Goal: Obtain resource: Download file/media

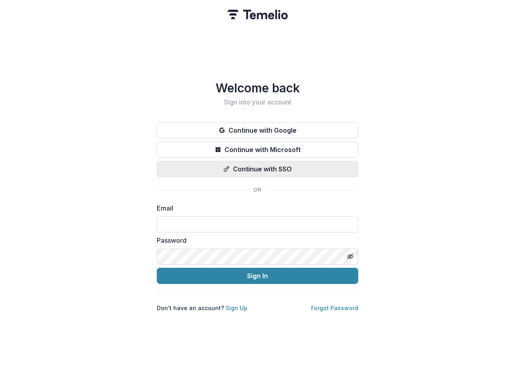
type input "**********"
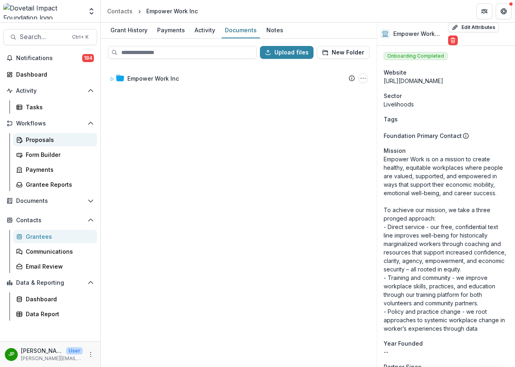
click at [50, 139] on div "Proposals" at bounding box center [58, 139] width 65 height 8
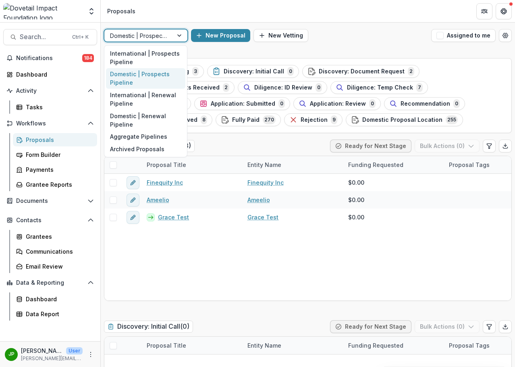
click at [175, 30] on div at bounding box center [180, 35] width 15 height 12
click at [143, 76] on div "Domestic | Prospects Pipeline" at bounding box center [145, 78] width 79 height 21
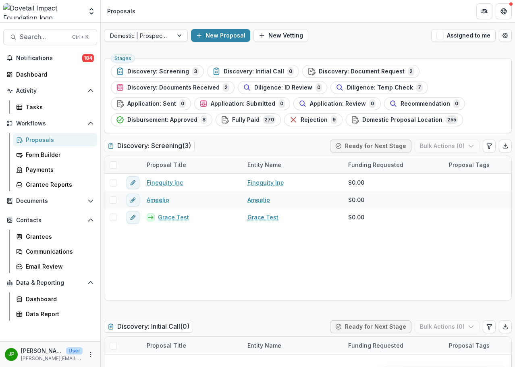
click at [153, 42] on div "Domestic | Prospects Pipeline New Proposal New Vetting Assigned to me" at bounding box center [308, 36] width 414 height 26
click at [155, 37] on div at bounding box center [138, 36] width 57 height 10
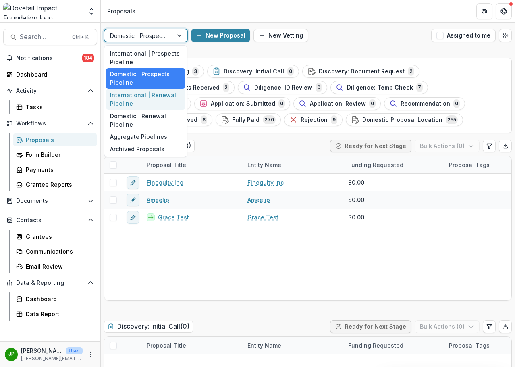
click at [155, 96] on div "International | Renewal Pipeline" at bounding box center [145, 99] width 79 height 21
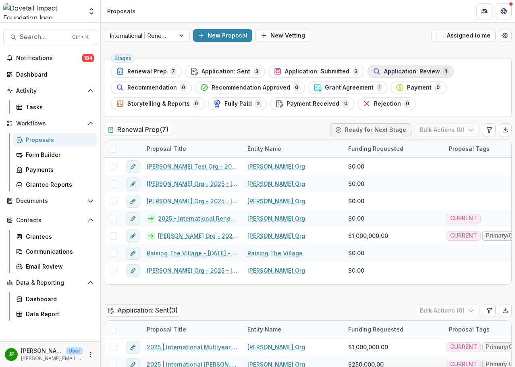
click at [417, 71] on span "Application: Review" at bounding box center [412, 71] width 56 height 7
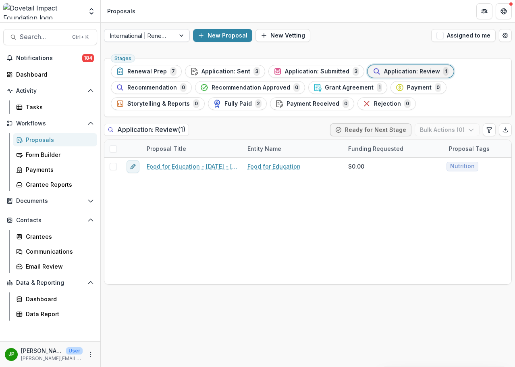
click at [176, 41] on div at bounding box center [182, 35] width 15 height 12
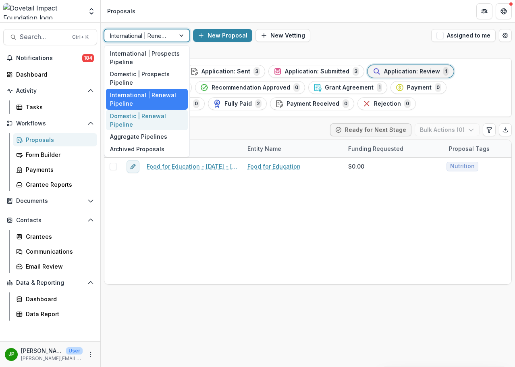
click at [164, 114] on div "Domestic | Renewal Pipeline" at bounding box center [147, 120] width 82 height 21
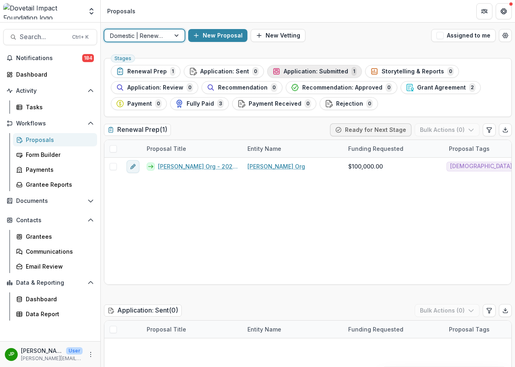
click at [324, 74] on span "Application: Submitted" at bounding box center [316, 71] width 64 height 7
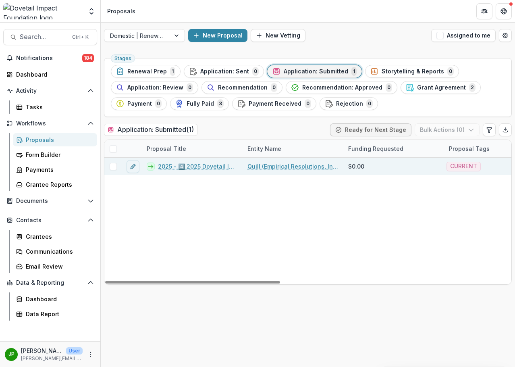
click at [217, 162] on link "2025 - 4️⃣ 2025 Dovetail Impact Foundation Application" at bounding box center [198, 166] width 80 height 8
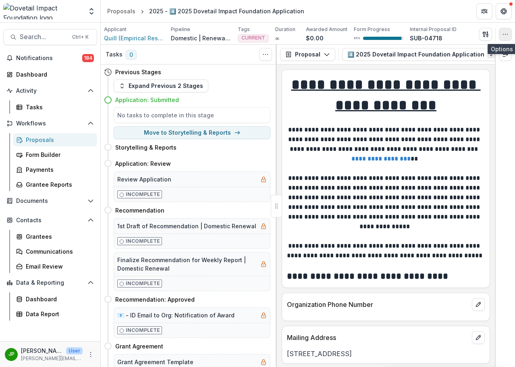
click at [508, 34] on circle "button" at bounding box center [507, 34] width 0 height 0
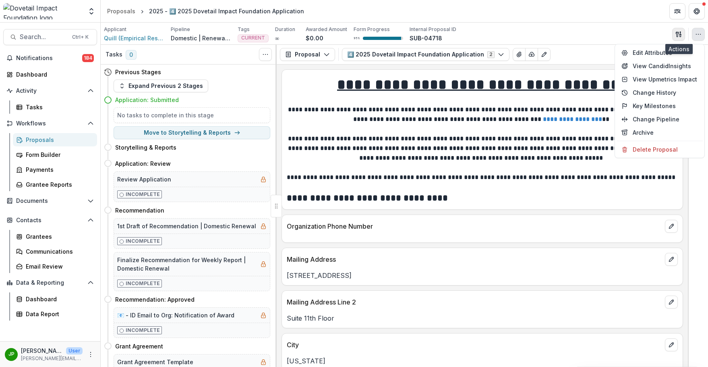
click at [515, 34] on icon "button" at bounding box center [679, 34] width 6 height 6
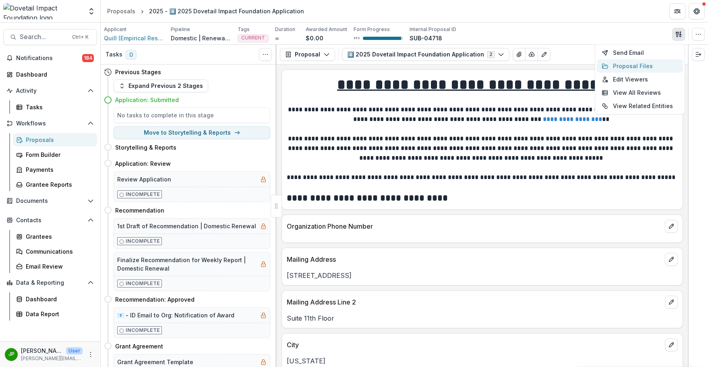
click at [515, 67] on button "Proposal Files" at bounding box center [640, 65] width 86 height 13
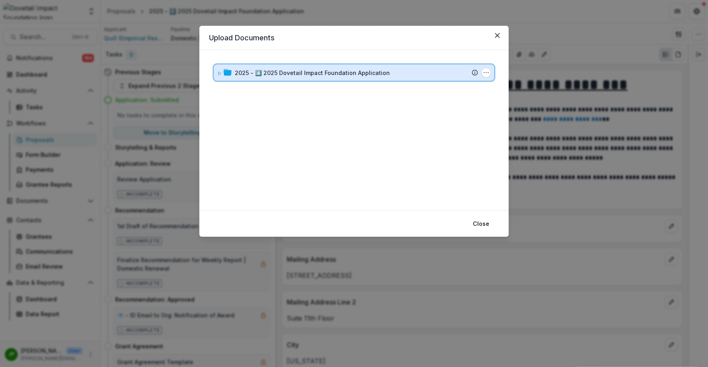
click at [438, 76] on div "2025 - 4️⃣ 2025 Dovetail Impact Foundation Application" at bounding box center [356, 73] width 243 height 8
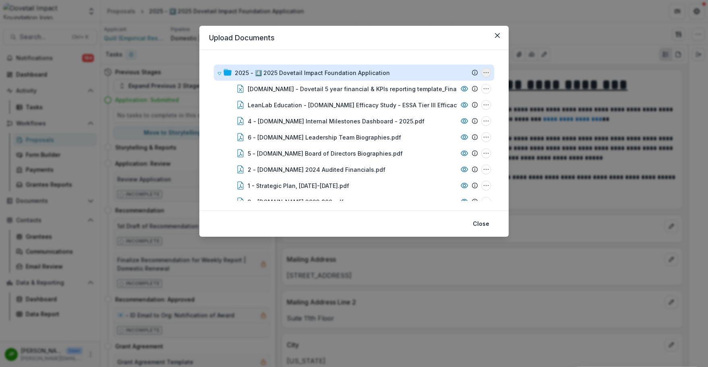
click at [487, 70] on icon "2025 - 4️⃣ 2025 Dovetail Impact Foundation Application Options" at bounding box center [486, 72] width 6 height 6
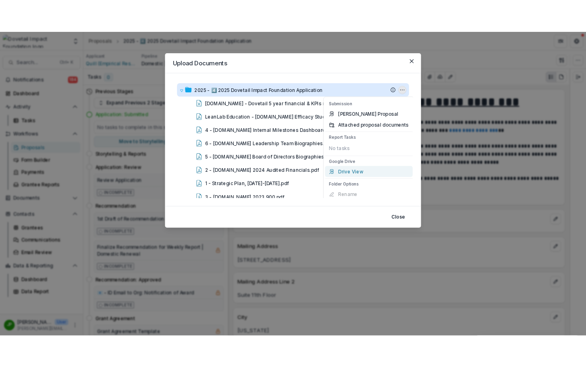
scroll to position [21, 0]
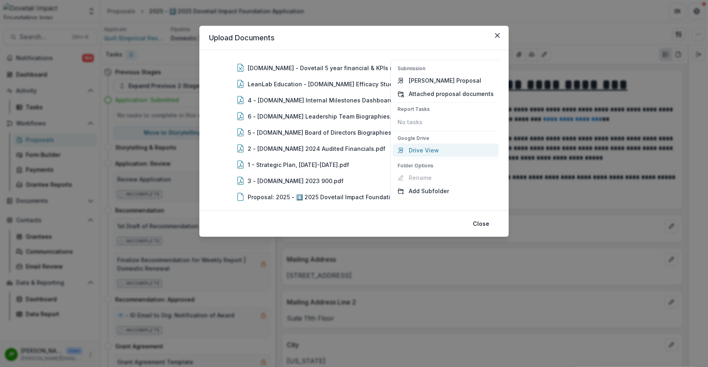
click at [436, 148] on link "Drive View" at bounding box center [446, 149] width 106 height 13
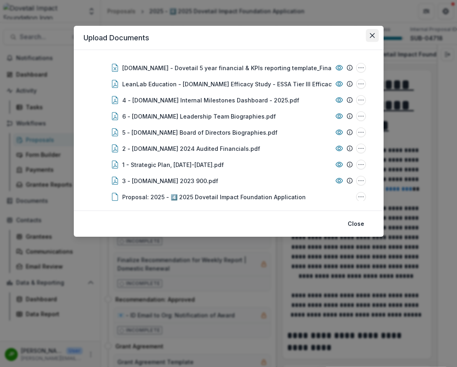
click at [368, 35] on button "Close" at bounding box center [372, 35] width 13 height 13
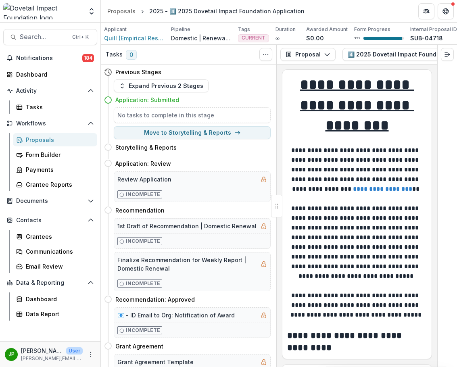
click at [127, 40] on span "Quill (Empirical Resolutions, Inc)." at bounding box center [134, 38] width 60 height 8
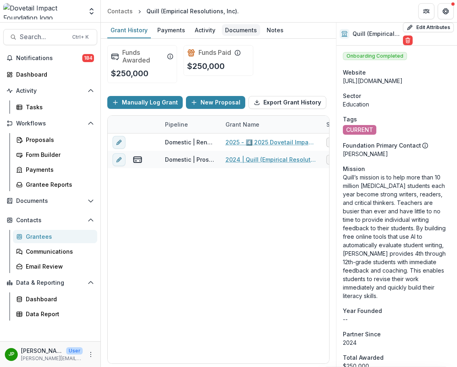
click at [234, 33] on div "Documents" at bounding box center [241, 30] width 38 height 12
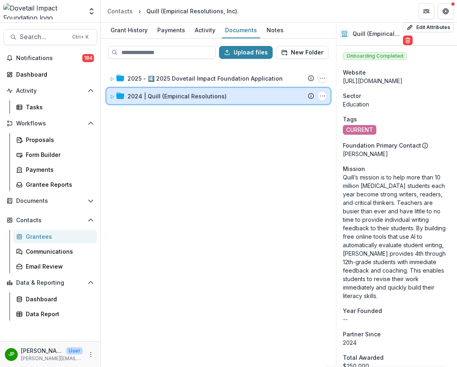
click at [110, 97] on icon at bounding box center [112, 96] width 5 height 5
click at [111, 97] on icon at bounding box center [111, 97] width 3 height 3
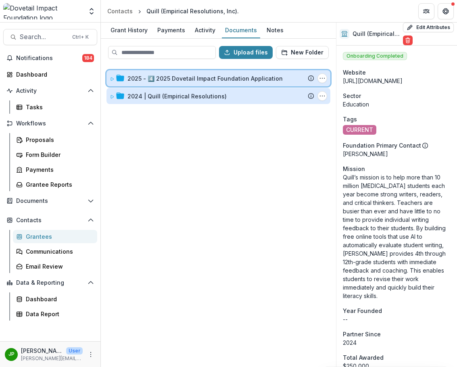
click at [114, 81] on div at bounding box center [117, 78] width 15 height 8
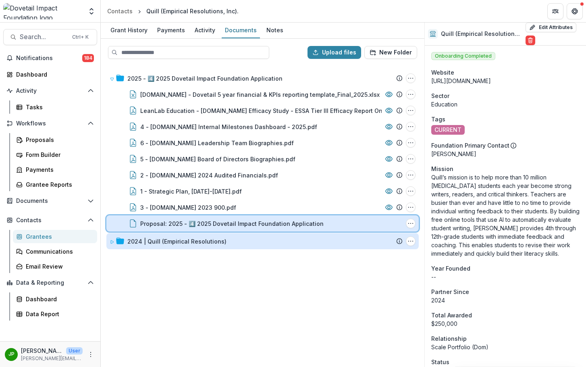
click at [361, 221] on div "Proposal: 2025 - 4️⃣ 2025 Dovetail Impact Foundation Application" at bounding box center [271, 223] width 262 height 8
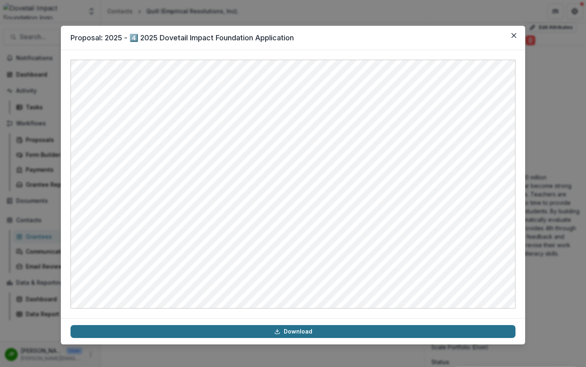
click at [303, 333] on link "Download" at bounding box center [293, 331] width 445 height 13
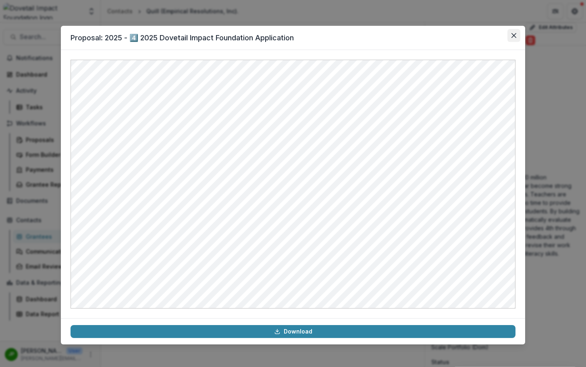
click at [515, 37] on button "Close" at bounding box center [513, 35] width 13 height 13
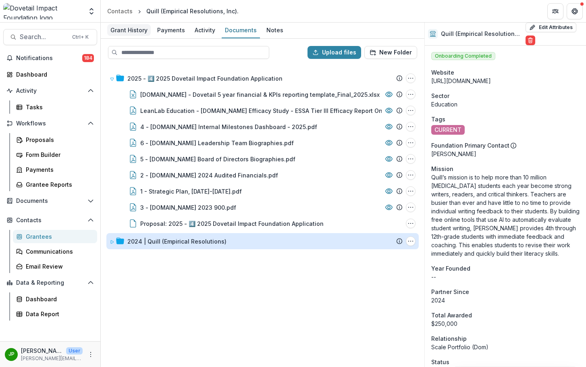
click at [125, 36] on link "Grant History" at bounding box center [129, 31] width 44 height 16
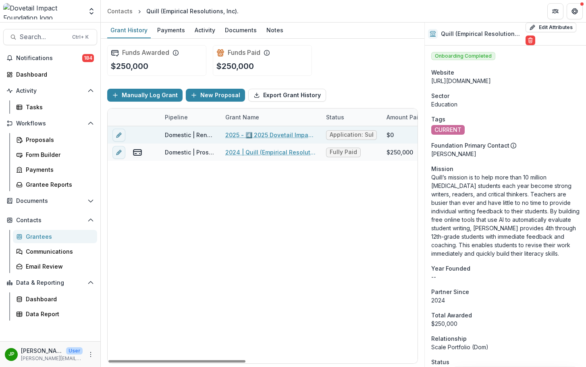
click at [270, 133] on link "2025 - 4️⃣ 2025 Dovetail Impact Foundation Application" at bounding box center [270, 135] width 91 height 8
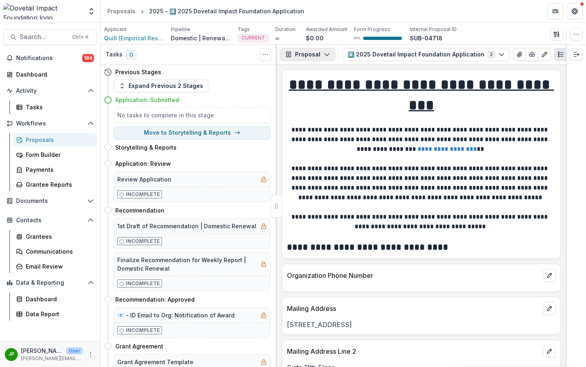
click at [324, 54] on polyline "button" at bounding box center [326, 55] width 4 height 2
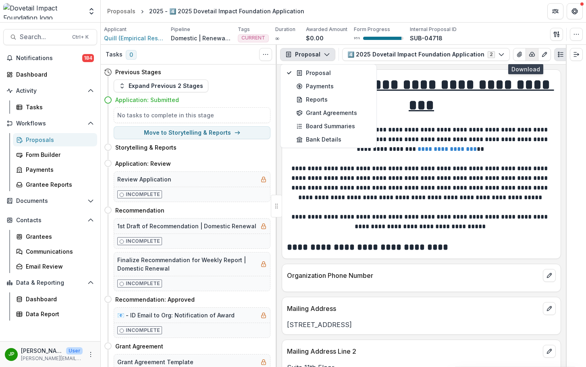
click at [515, 55] on icon "button" at bounding box center [532, 54] width 6 height 6
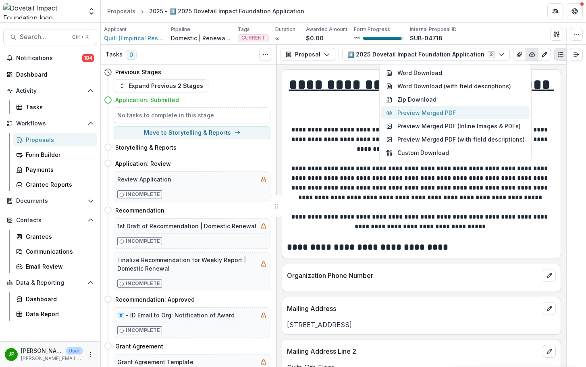
click at [449, 112] on button "Preview Merged PDF" at bounding box center [455, 112] width 148 height 13
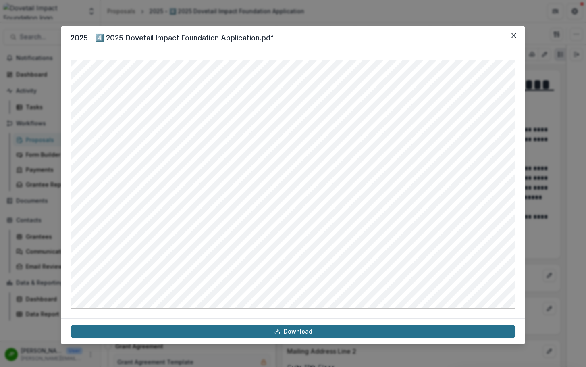
click at [288, 331] on link "Download" at bounding box center [293, 331] width 445 height 13
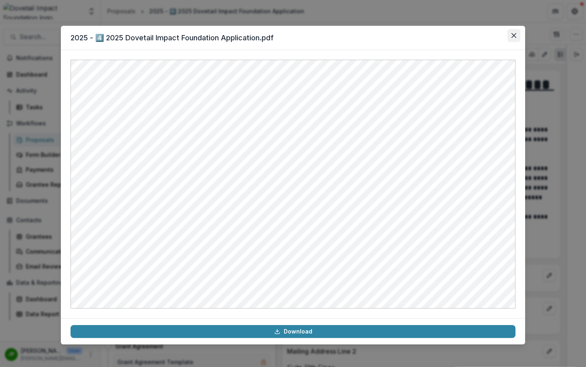
drag, startPoint x: 514, startPoint y: 39, endPoint x: 510, endPoint y: 39, distance: 4.1
click at [514, 39] on button "Close" at bounding box center [513, 35] width 13 height 13
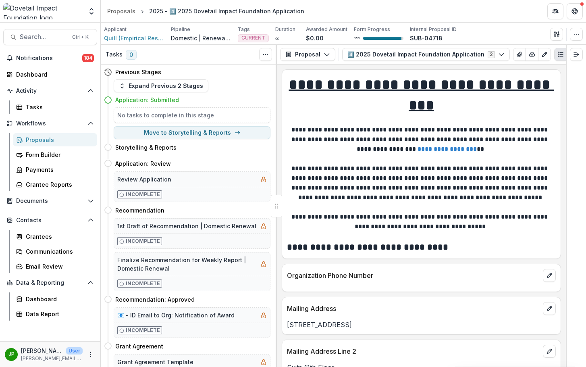
click at [134, 39] on span "Quill (Empirical Resolutions, Inc)." at bounding box center [134, 38] width 60 height 8
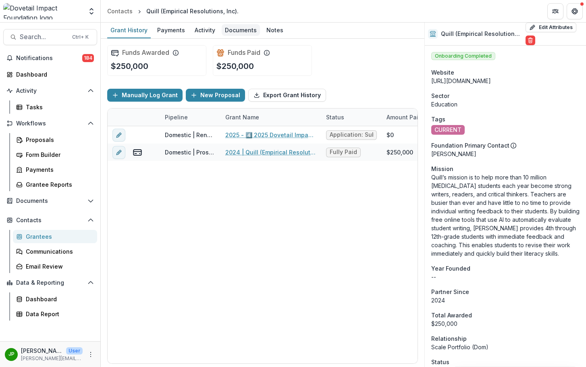
click at [241, 31] on div "Documents" at bounding box center [241, 30] width 38 height 12
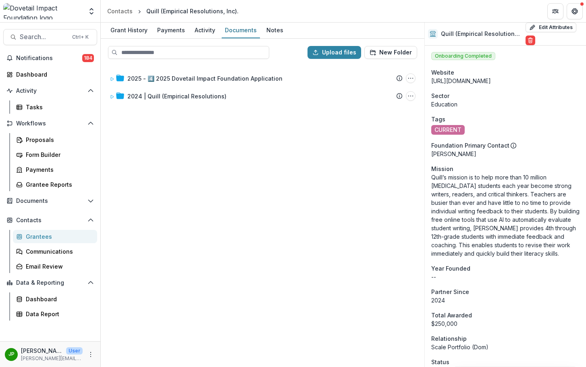
click at [105, 78] on div "2025 - 4️⃣ 2025 Dovetail Impact Foundation Application Submission Temelio Propo…" at bounding box center [263, 215] width 322 height 301
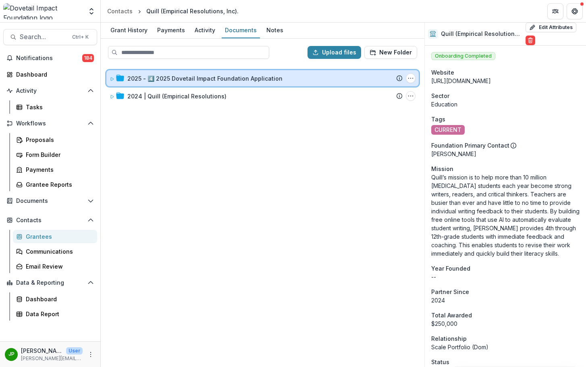
click at [106, 80] on div "2025 - 4️⃣ 2025 Dovetail Impact Foundation Application Submission Temelio Propo…" at bounding box center [263, 215] width 322 height 301
click at [357, 75] on div "2025 - 4️⃣ 2025 Dovetail Impact Foundation Application" at bounding box center [264, 78] width 275 height 8
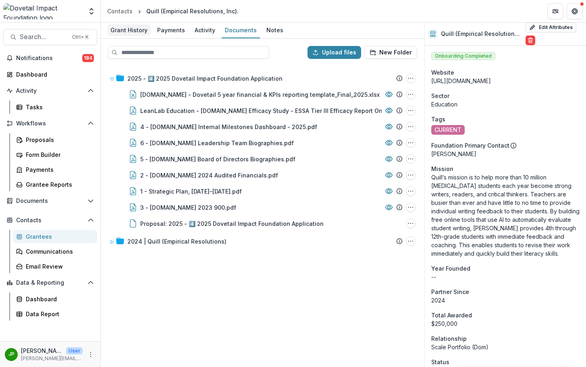
click at [135, 34] on div "Grant History" at bounding box center [129, 30] width 44 height 12
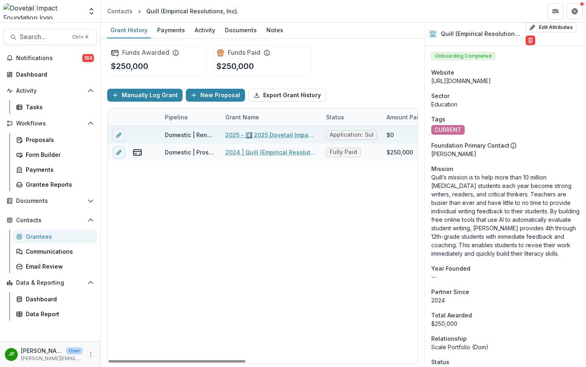
click at [241, 137] on link "2025 - 4️⃣ 2025 Dovetail Impact Foundation Application" at bounding box center [270, 135] width 91 height 8
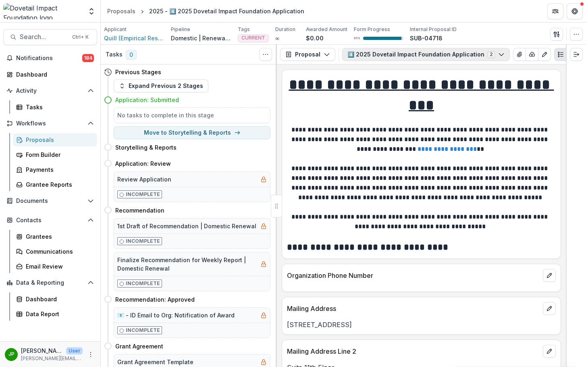
click at [498, 55] on icon "button" at bounding box center [501, 54] width 6 height 6
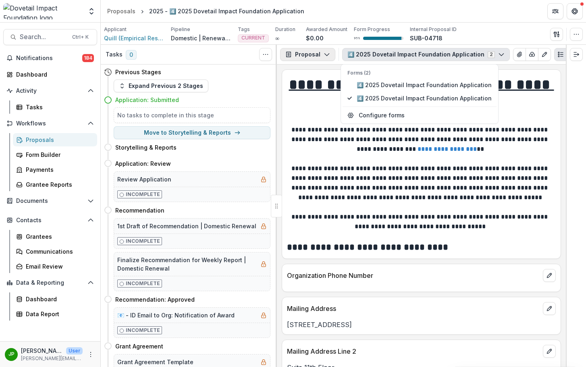
click at [322, 54] on button "Proposal" at bounding box center [307, 54] width 55 height 13
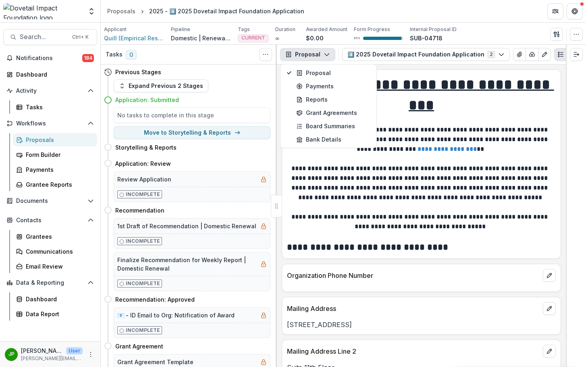
click at [515, 54] on button "PDF view" at bounding box center [573, 54] width 13 height 13
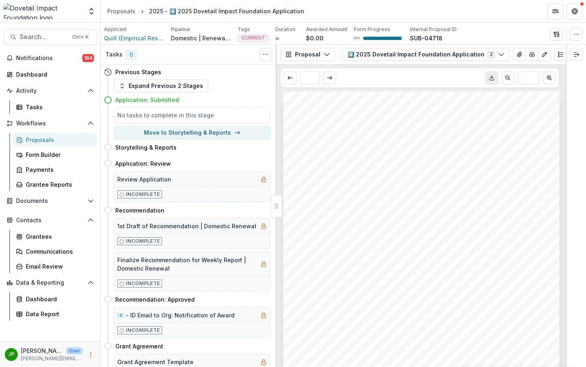
click at [492, 79] on icon "Download PDF" at bounding box center [491, 78] width 6 height 6
click at [144, 36] on span "Quill (Empirical Resolutions, Inc)." at bounding box center [134, 38] width 60 height 8
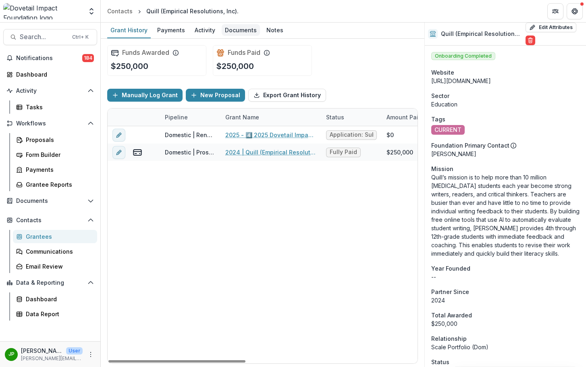
click at [240, 30] on div "Documents" at bounding box center [241, 30] width 38 height 12
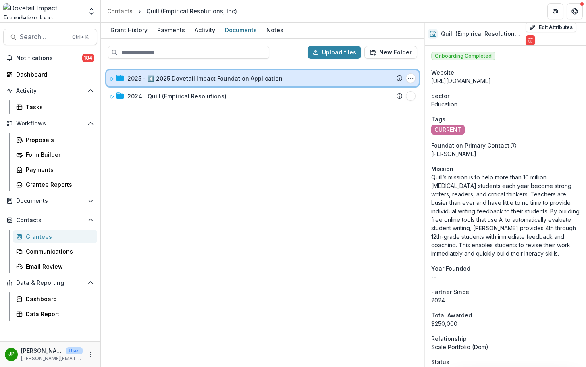
click at [108, 81] on div "2025 - 4️⃣ 2025 Dovetail Impact Foundation Application Submission Temelio Propo…" at bounding box center [262, 78] width 312 height 16
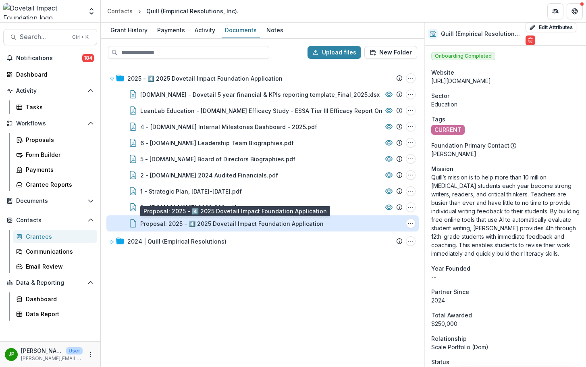
click at [201, 224] on div "Proposal: 2025 - 4️⃣ 2025 Dovetail Impact Foundation Application" at bounding box center [231, 223] width 183 height 8
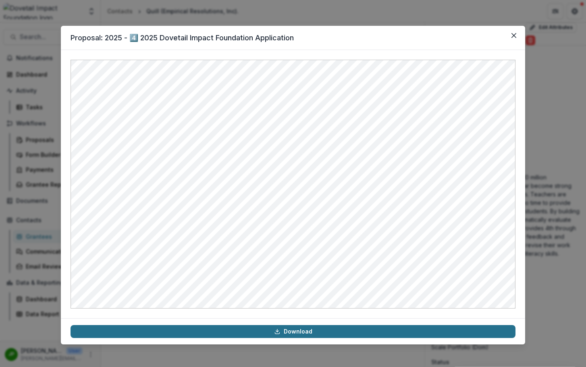
click at [283, 332] on link "Download" at bounding box center [293, 331] width 445 height 13
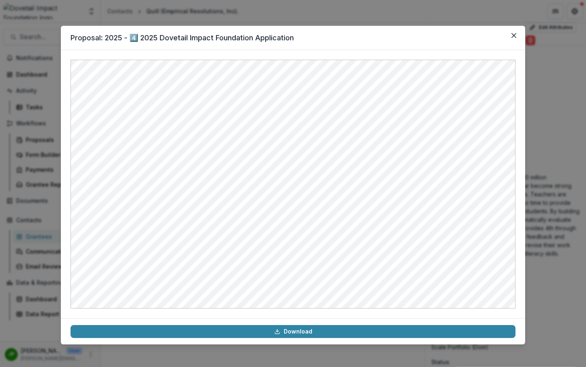
drag, startPoint x: 517, startPoint y: 35, endPoint x: 512, endPoint y: 35, distance: 4.8
click at [515, 35] on button "Close" at bounding box center [513, 35] width 13 height 13
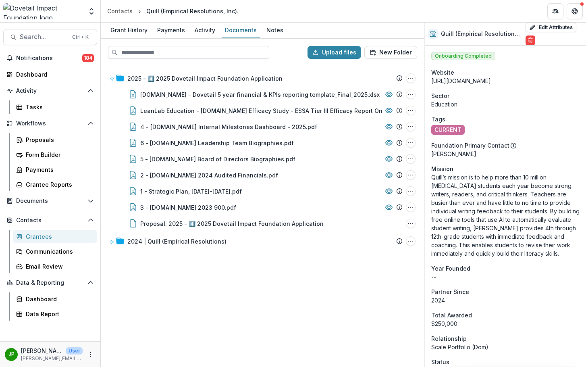
click at [130, 57] on input at bounding box center [188, 52] width 161 height 13
drag, startPoint x: 124, startPoint y: 28, endPoint x: 129, endPoint y: 31, distance: 5.5
click at [124, 28] on div "Grant History" at bounding box center [129, 30] width 44 height 12
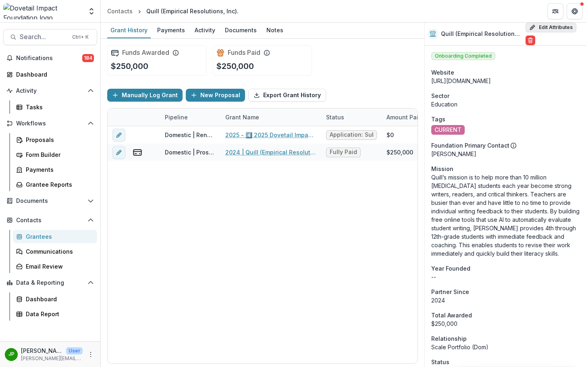
click at [515, 24] on button "Edit Attributes" at bounding box center [551, 28] width 51 height 10
select select
select select "**********"
type input "**********"
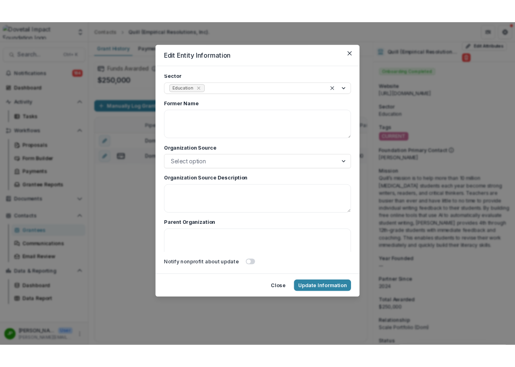
scroll to position [1773, 0]
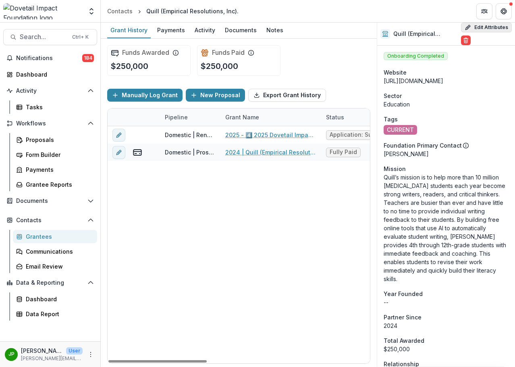
click at [474, 26] on button "Edit Attributes" at bounding box center [486, 28] width 51 height 10
select select
select select "**********"
type input "**********"
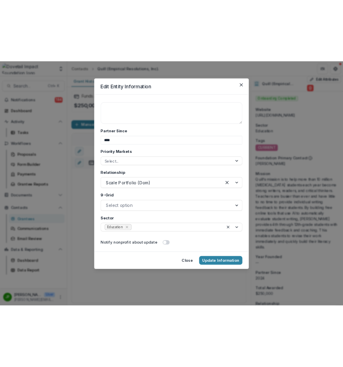
scroll to position [1663, 0]
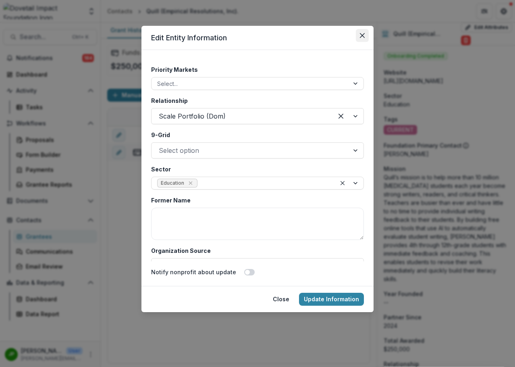
click at [365, 37] on button "Close" at bounding box center [362, 35] width 13 height 13
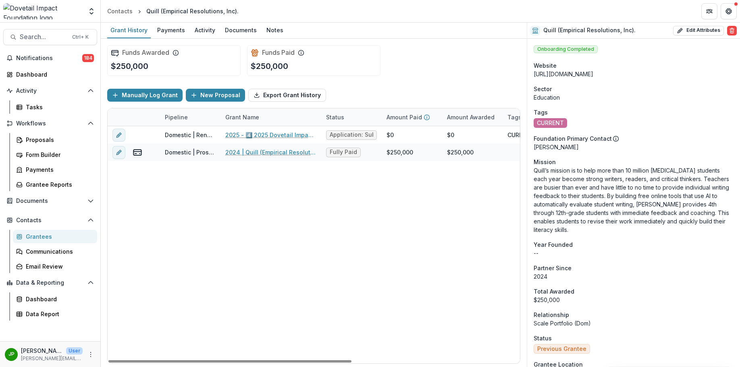
click at [407, 112] on div "Amount Paid" at bounding box center [412, 116] width 60 height 17
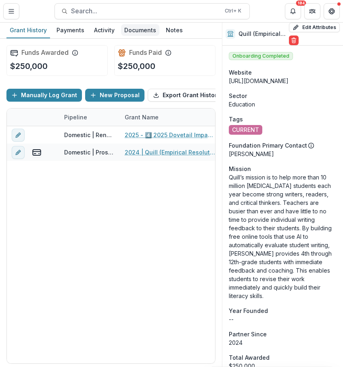
click at [129, 28] on div "Documents" at bounding box center [140, 30] width 38 height 12
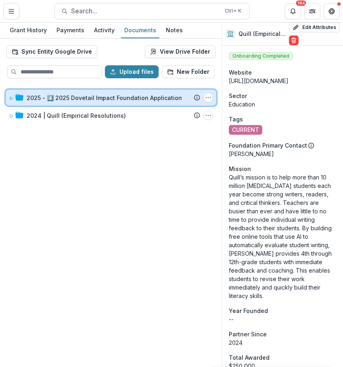
click at [8, 101] on div "2025 - 4️⃣ 2025 Dovetail Impact Foundation Application Submission Temelio Propo…" at bounding box center [111, 97] width 210 height 16
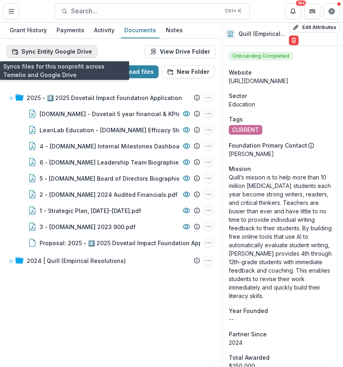
click at [58, 52] on button "Sync Entity Google Drive" at bounding box center [51, 51] width 91 height 13
click at [85, 50] on button "Sync Entity Google Drive" at bounding box center [51, 51] width 91 height 13
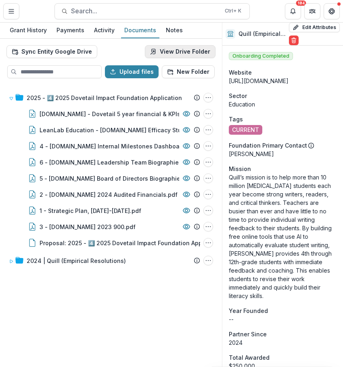
click at [183, 56] on link "View Drive Folder" at bounding box center [180, 51] width 71 height 13
